Goal: Task Accomplishment & Management: Manage account settings

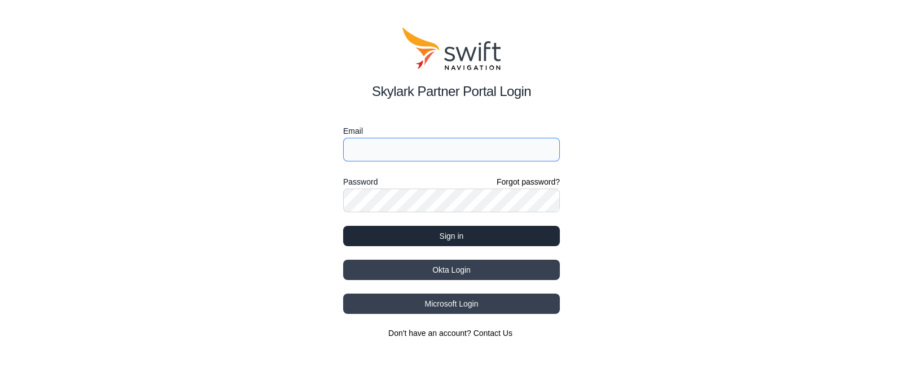
type input "[PERSON_NAME][EMAIL_ADDRESS][PERSON_NAME]"
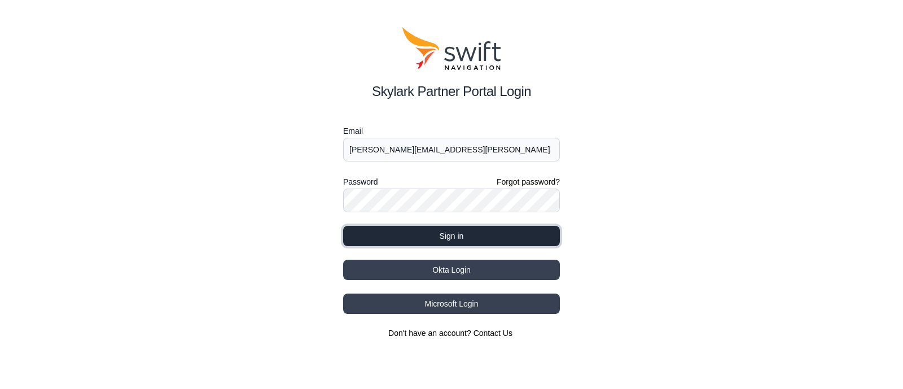
click at [417, 234] on button "Sign in" at bounding box center [451, 236] width 217 height 20
select select
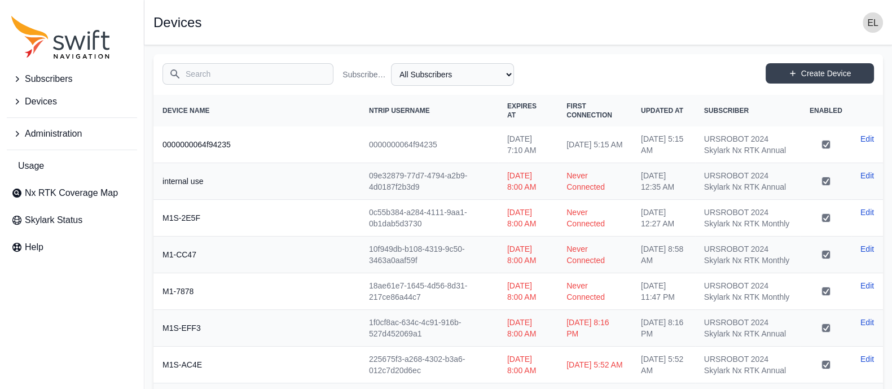
click at [47, 75] on span "Subscribers" at bounding box center [48, 79] width 47 height 14
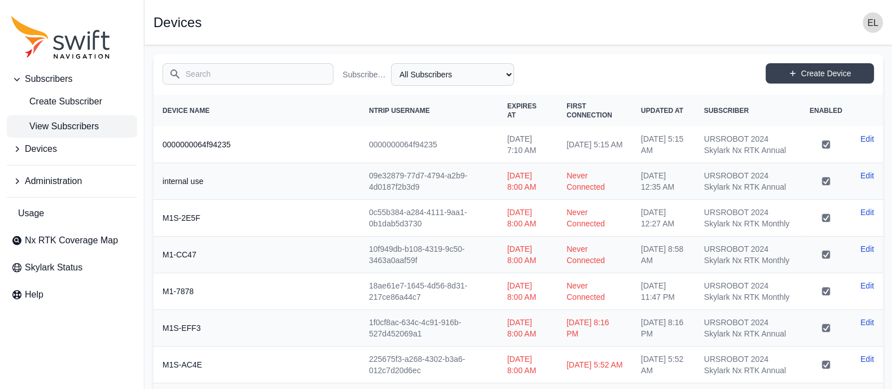
click at [49, 124] on span "View Subscribers" at bounding box center [54, 127] width 87 height 14
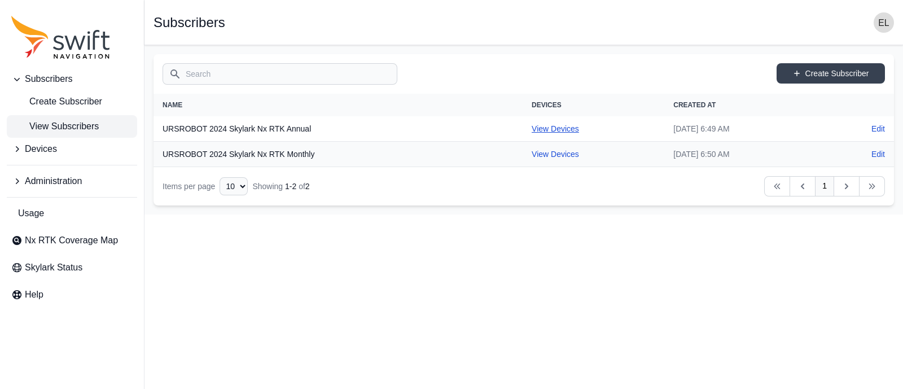
click at [532, 128] on link "View Devices" at bounding box center [555, 128] width 47 height 9
select select "b644441d-e755-4979-866a-1eb00d20fa50"
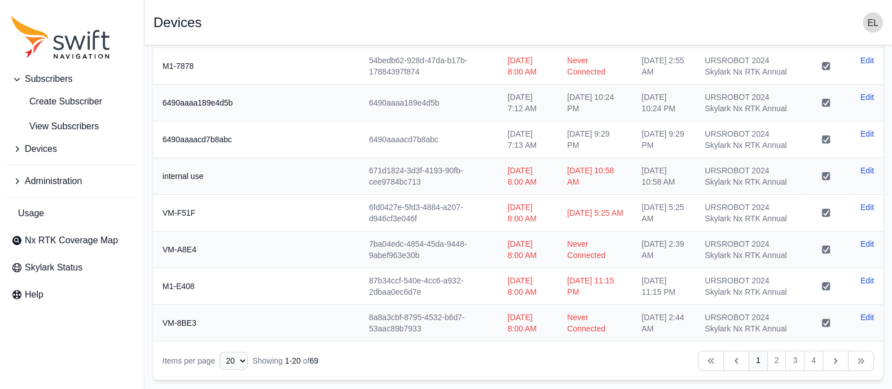
scroll to position [741, 0]
click at [226, 362] on select "10 15 20 25 50" at bounding box center [234, 361] width 28 height 18
click at [283, 348] on nav "Items per page 10 15 20 25 50 Showing 1 - 20 of 69 Previous Previous 1 2 3 4 Ne…" at bounding box center [519, 360] width 730 height 38
click at [64, 145] on button "Devices" at bounding box center [72, 149] width 130 height 23
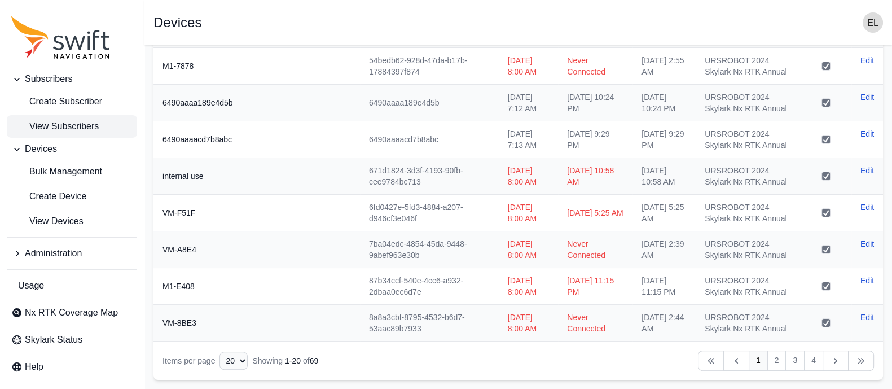
click at [71, 122] on span "View Subscribers" at bounding box center [54, 127] width 87 height 14
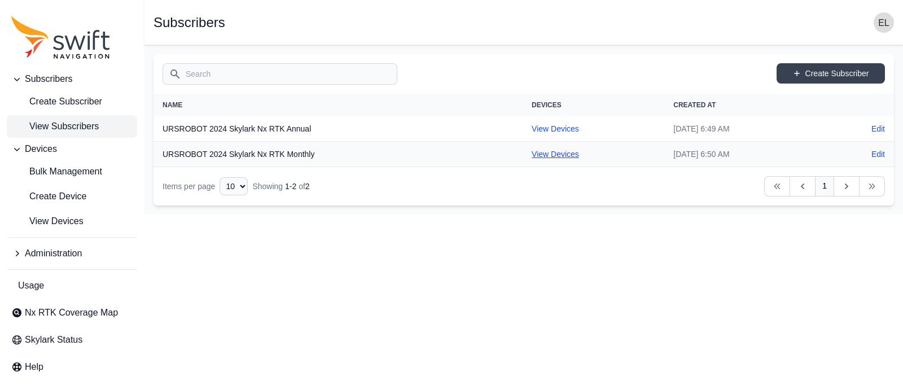
click at [532, 151] on link "View Devices" at bounding box center [555, 154] width 47 height 9
select select "2173e0fa-f0ea-40dc-85e7-0faef59378a1"
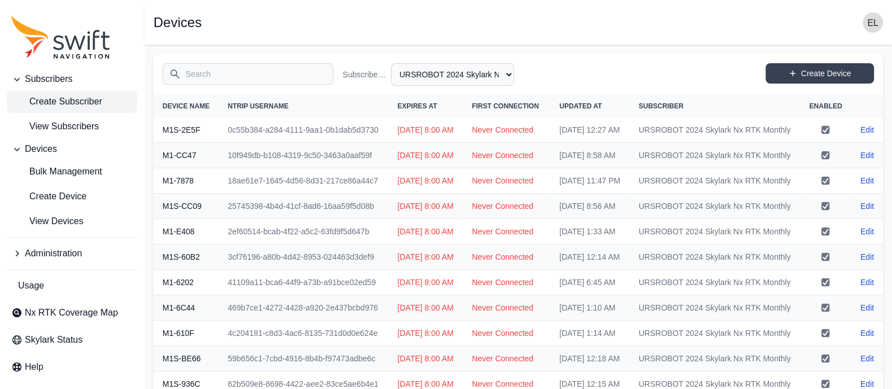
click at [54, 99] on span "Create Subscriber" at bounding box center [56, 102] width 91 height 14
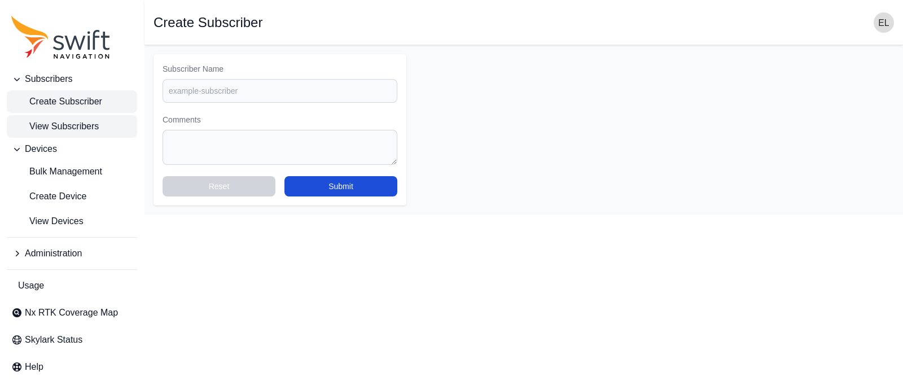
click at [56, 127] on span "View Subscribers" at bounding box center [54, 127] width 87 height 14
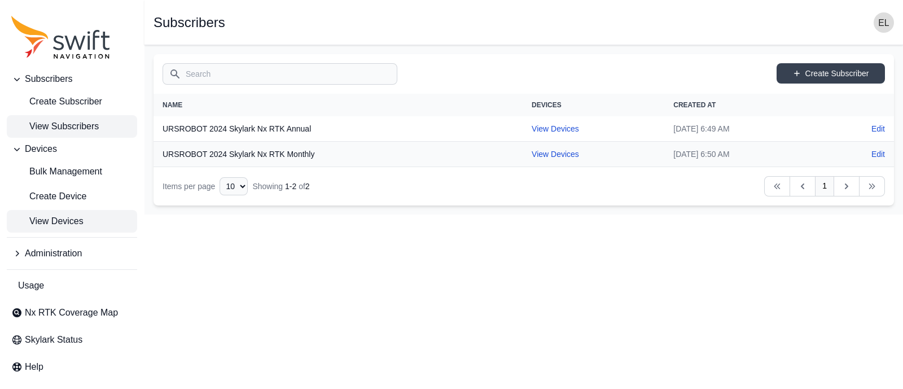
click at [90, 220] on link "View Devices" at bounding box center [72, 221] width 130 height 23
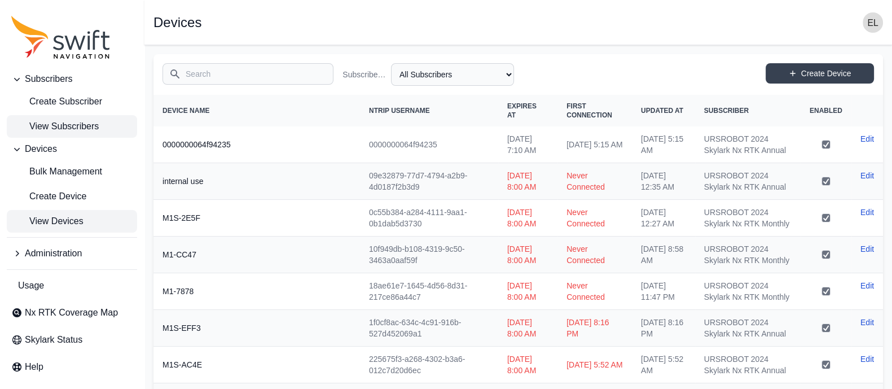
click at [88, 124] on span "View Subscribers" at bounding box center [54, 127] width 87 height 14
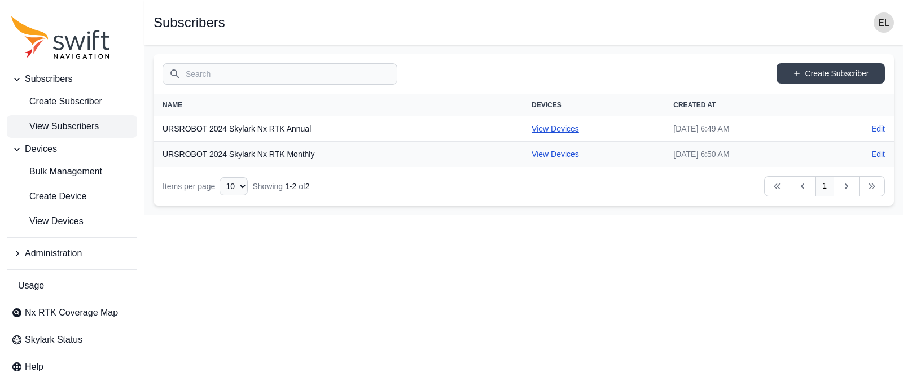
click at [532, 125] on link "View Devices" at bounding box center [555, 128] width 47 height 9
select select "b644441d-e755-4979-866a-1eb00d20fa50"
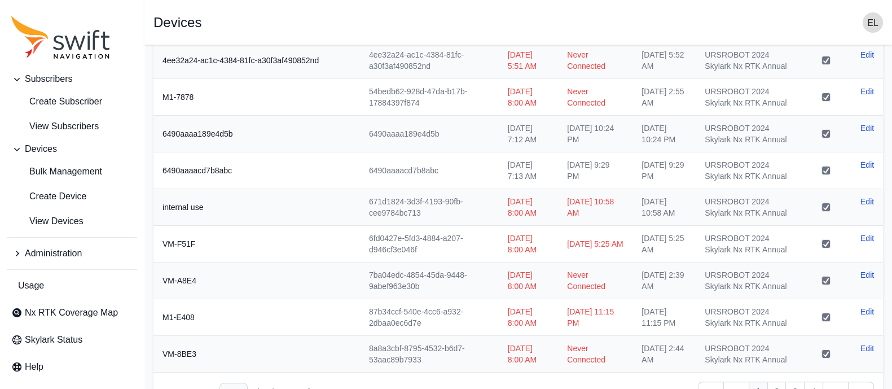
scroll to position [741, 0]
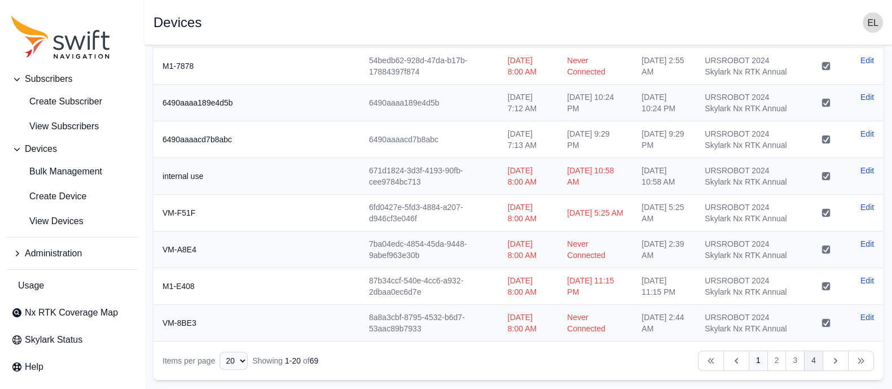
click at [814, 363] on link "4" at bounding box center [813, 361] width 19 height 20
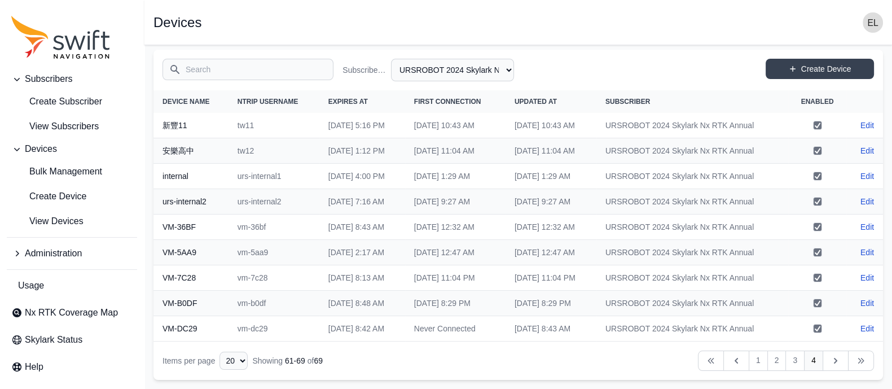
click at [541, 357] on nav "Items per page 10 15 20 25 50 Showing 61 - 69 of 69 Previous Previous 1 2 3 4 N…" at bounding box center [519, 360] width 730 height 38
